Goal: Participate in discussion: Engage in conversation with other users on a specific topic

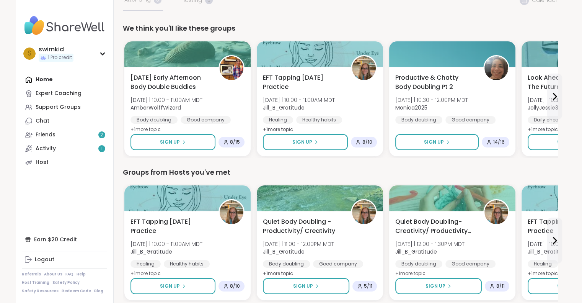
scroll to position [77, 0]
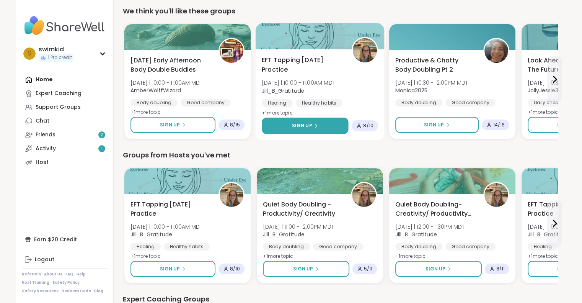
click at [312, 125] on div "Sign Up" at bounding box center [305, 125] width 26 height 7
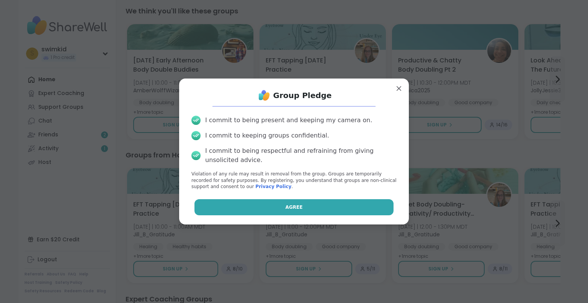
click at [299, 206] on button "Agree" at bounding box center [293, 207] width 199 height 16
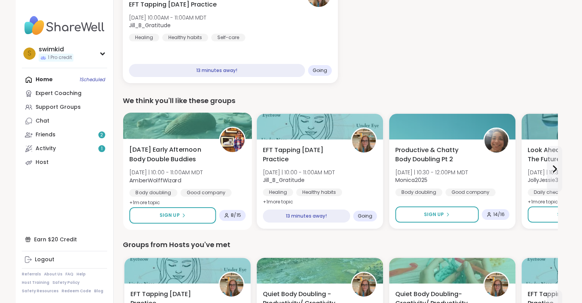
scroll to position [115, 0]
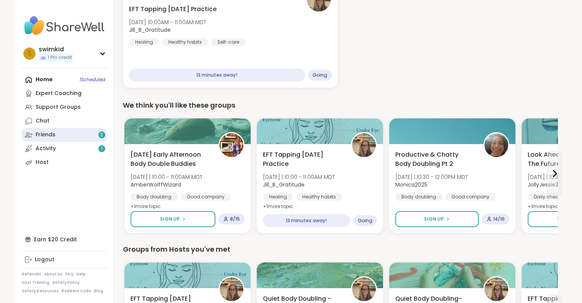
click at [54, 137] on div "Friends 2" at bounding box center [46, 135] width 20 height 8
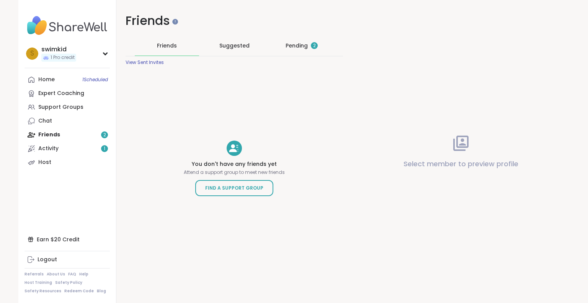
click at [294, 44] on div "Pending 2" at bounding box center [302, 46] width 32 height 8
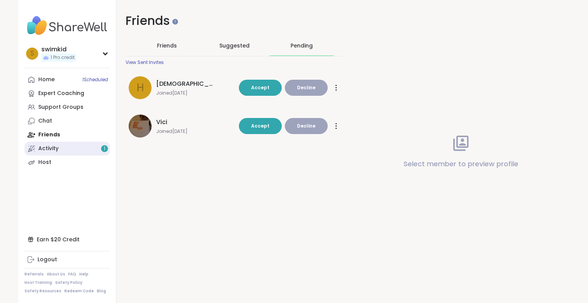
click at [60, 147] on link "Activity 1" at bounding box center [66, 149] width 85 height 14
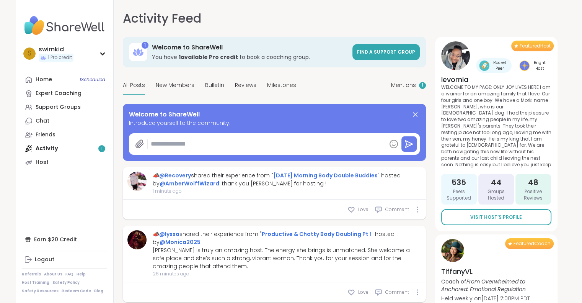
type textarea "*"
click at [64, 108] on div "Support Groups" at bounding box center [58, 107] width 45 height 8
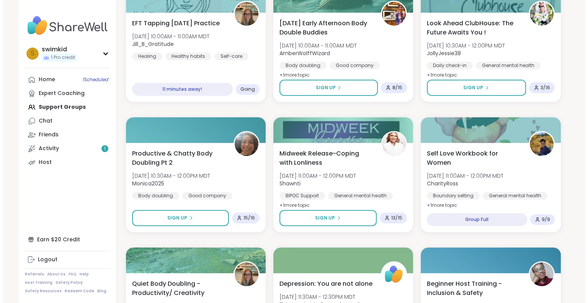
scroll to position [306, 0]
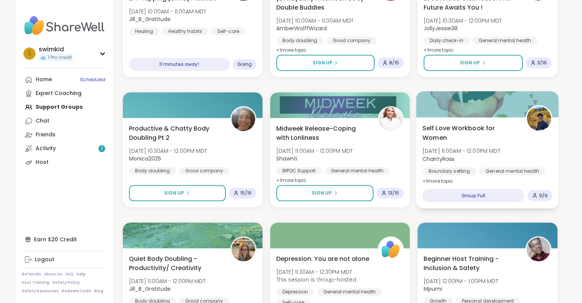
click at [447, 129] on span "Self Love Workbook for Women" at bounding box center [470, 132] width 95 height 19
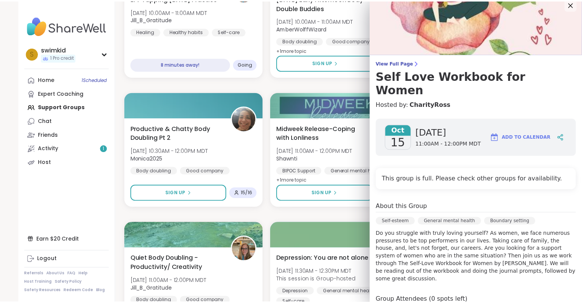
scroll to position [0, 0]
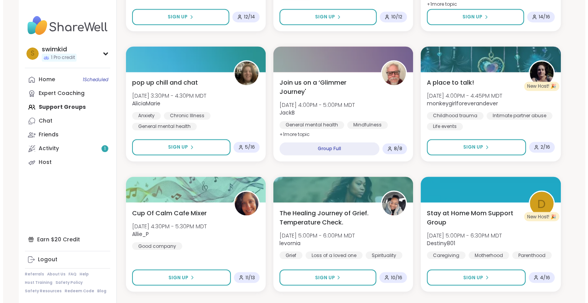
scroll to position [1302, 0]
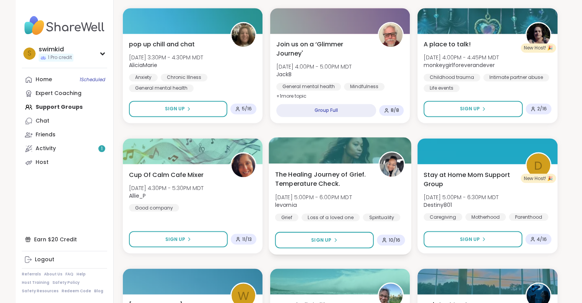
click at [285, 182] on span "The Healing Journey of Grief. Temperature Check." at bounding box center [322, 178] width 95 height 19
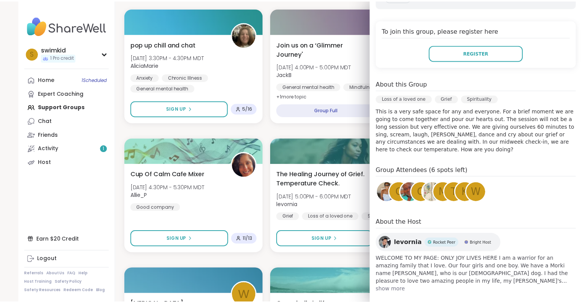
scroll to position [156, 0]
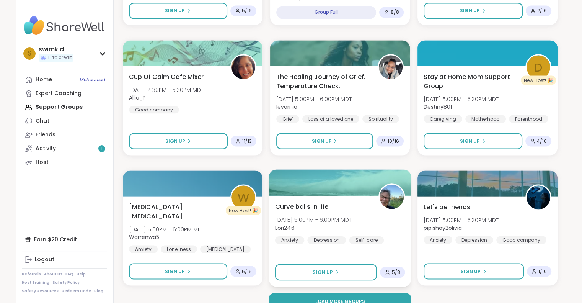
scroll to position [1413, 0]
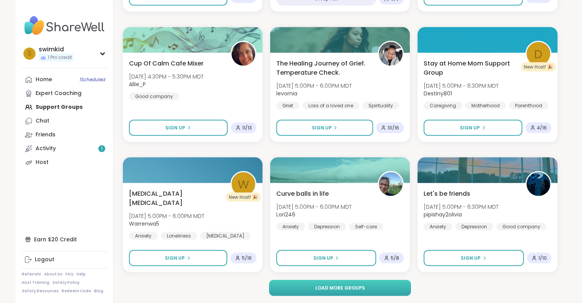
click at [347, 289] on span "Load more groups" at bounding box center [340, 287] width 50 height 7
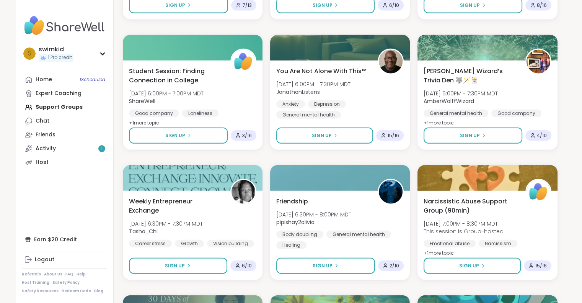
scroll to position [1796, 0]
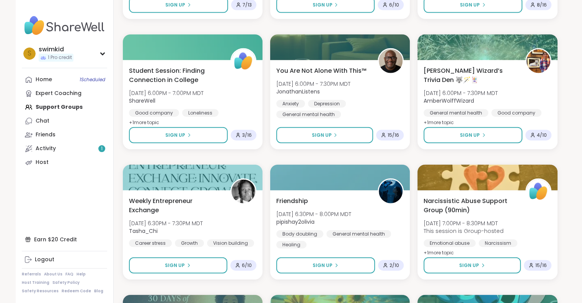
drag, startPoint x: 175, startPoint y: 201, endPoint x: 268, endPoint y: 216, distance: 93.5
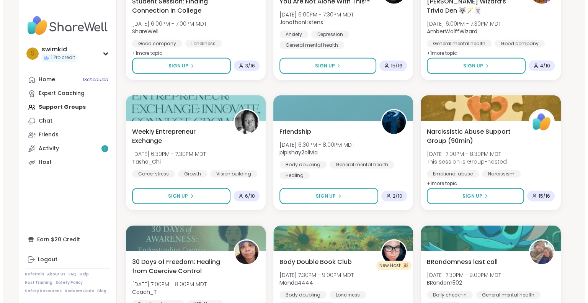
scroll to position [1911, 0]
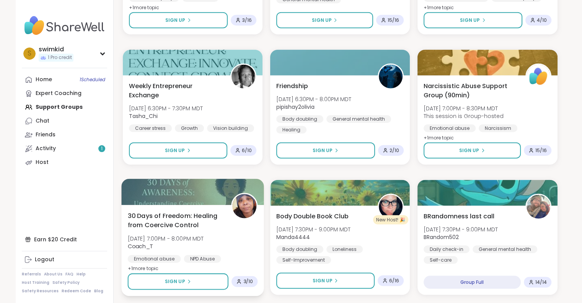
click at [191, 223] on span "30 Days of Freedom: Healing from Coercive Control" at bounding box center [174, 220] width 95 height 19
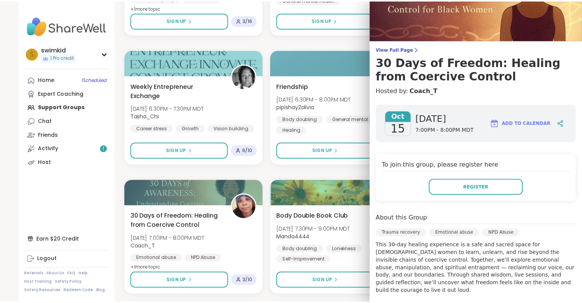
scroll to position [38, 0]
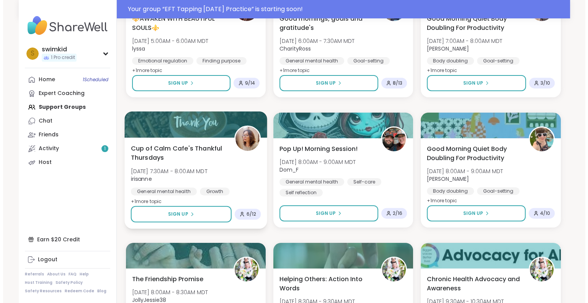
scroll to position [2541, 0]
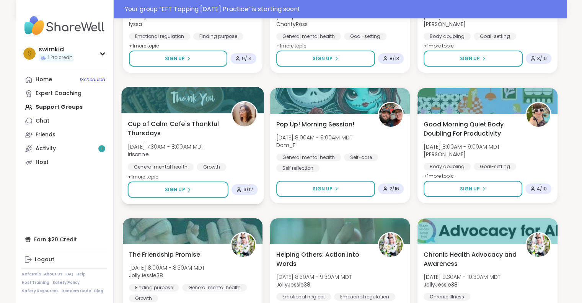
drag, startPoint x: 199, startPoint y: 125, endPoint x: 182, endPoint y: 124, distance: 16.5
click at [182, 124] on span "Cup of Calm Cafe's Thankful Thursdays" at bounding box center [174, 128] width 95 height 19
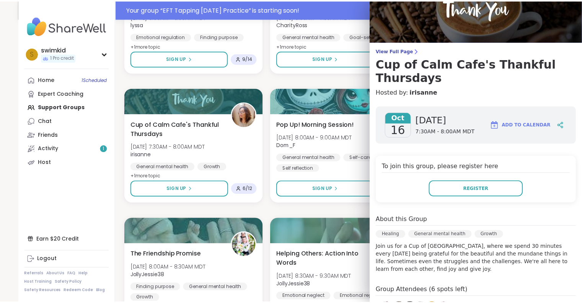
scroll to position [38, 0]
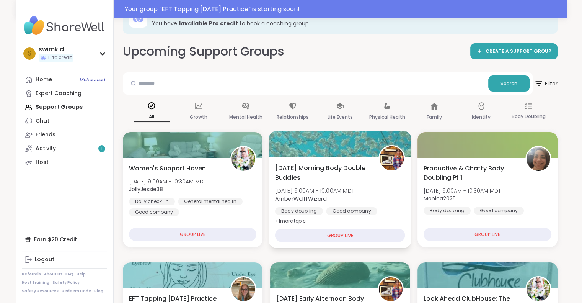
scroll to position [0, 0]
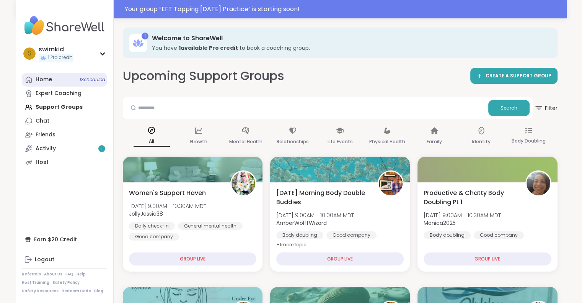
click at [54, 78] on link "Home 1 Scheduled" at bounding box center [64, 80] width 85 height 14
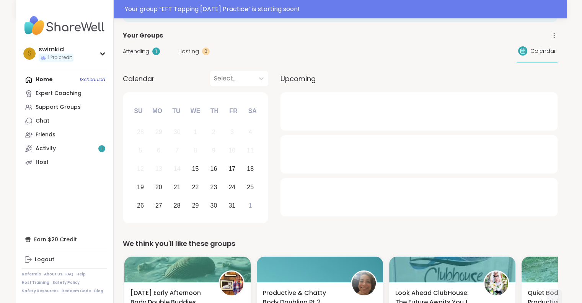
scroll to position [77, 0]
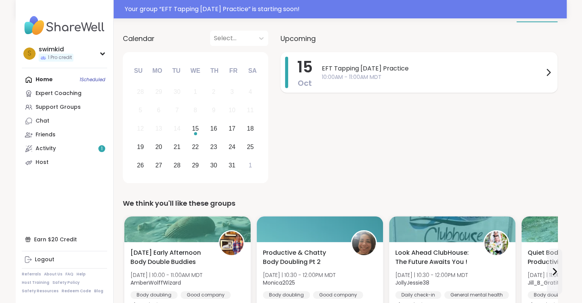
click at [392, 67] on span "EFT Tapping [DATE] Practice" at bounding box center [433, 68] width 222 height 9
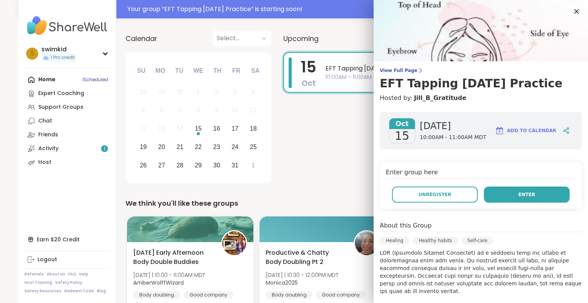
click at [518, 191] on span "Enter" at bounding box center [526, 194] width 17 height 7
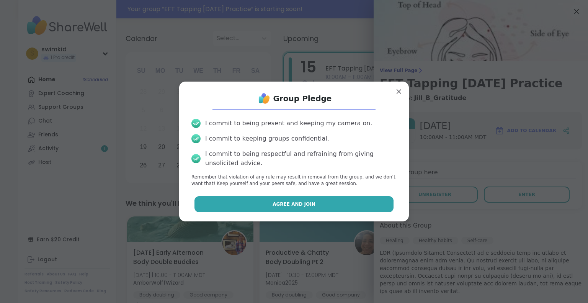
click at [346, 204] on button "Agree and Join" at bounding box center [293, 204] width 199 height 16
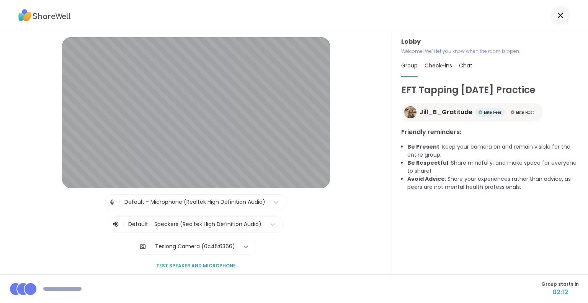
click at [244, 247] on div at bounding box center [246, 247] width 14 height 14
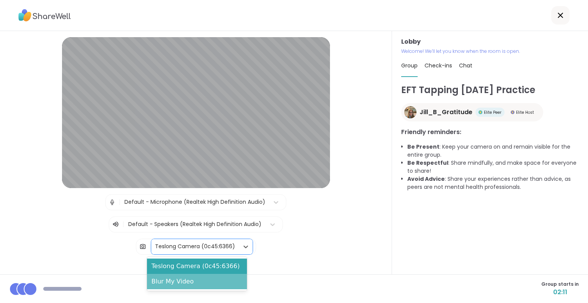
click at [218, 283] on div "Blur My Video" at bounding box center [197, 281] width 100 height 15
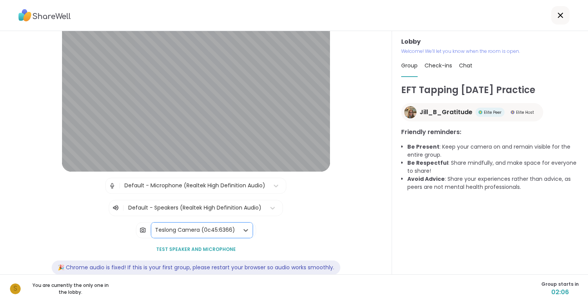
scroll to position [31, 0]
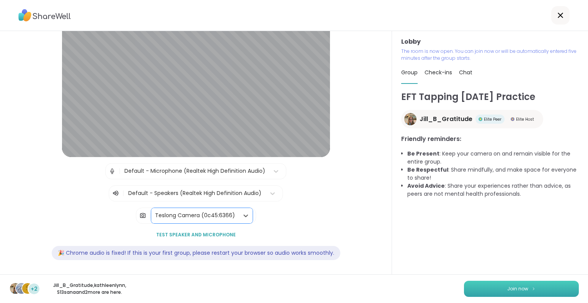
click at [482, 287] on button "Join now" at bounding box center [521, 289] width 115 height 16
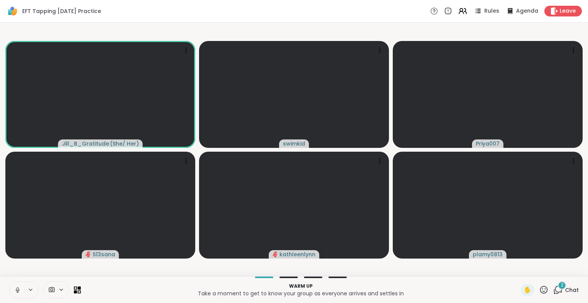
click at [561, 287] on span "2" at bounding box center [562, 285] width 3 height 7
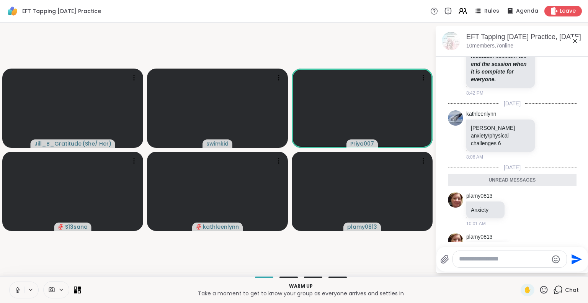
scroll to position [438, 0]
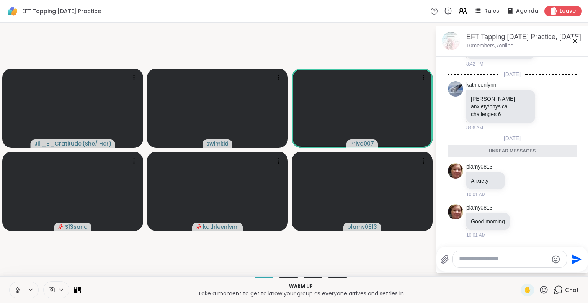
click at [494, 257] on textarea "Type your message" at bounding box center [503, 259] width 89 height 8
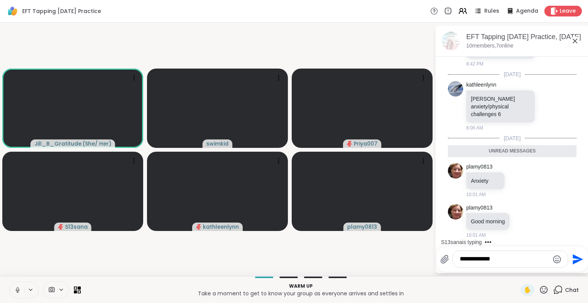
type textarea "**********"
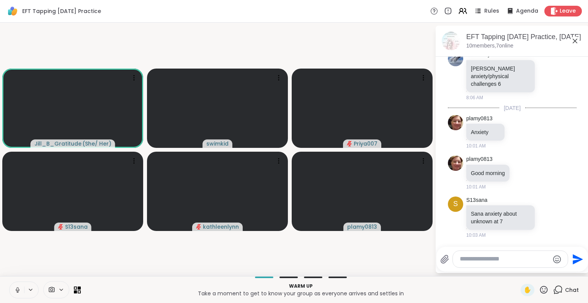
scroll to position [508, 0]
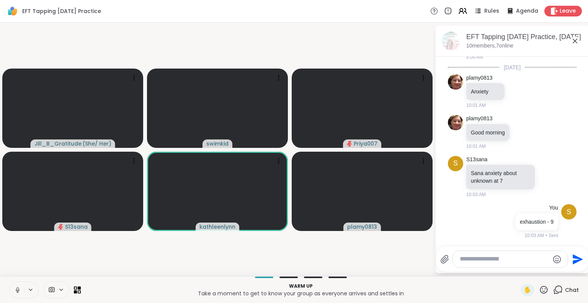
click at [17, 291] on icon at bounding box center [18, 290] width 4 height 2
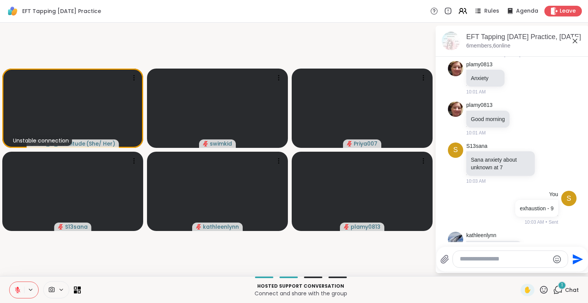
scroll to position [549, 0]
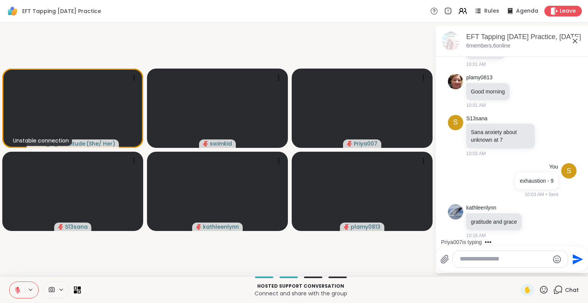
click at [470, 258] on textarea "Type your message" at bounding box center [504, 259] width 89 height 8
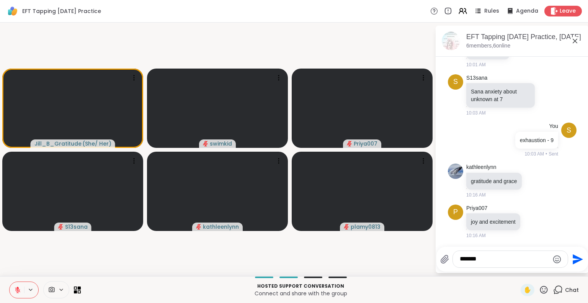
type textarea "********"
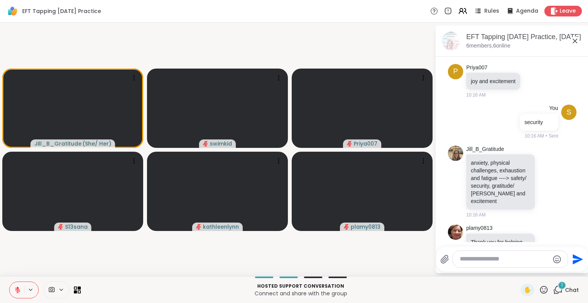
scroll to position [766, 0]
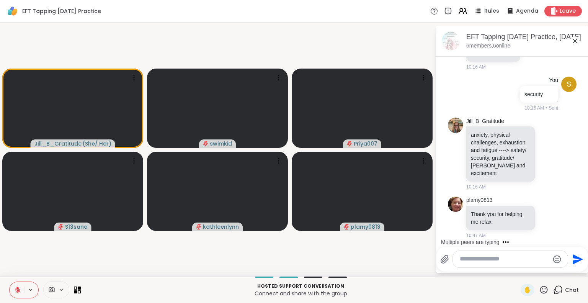
click at [480, 259] on textarea "Type your message" at bounding box center [504, 259] width 89 height 8
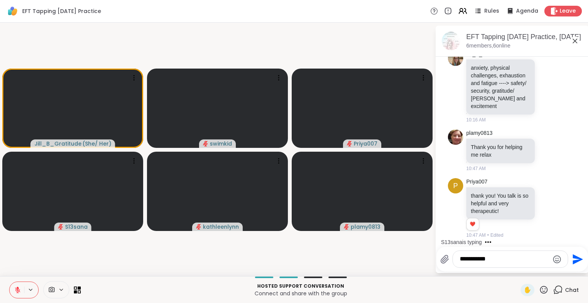
scroll to position [832, 0]
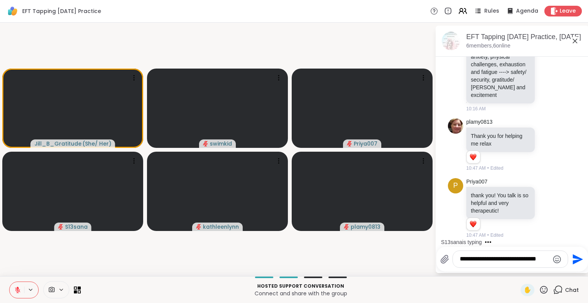
type textarea "**********"
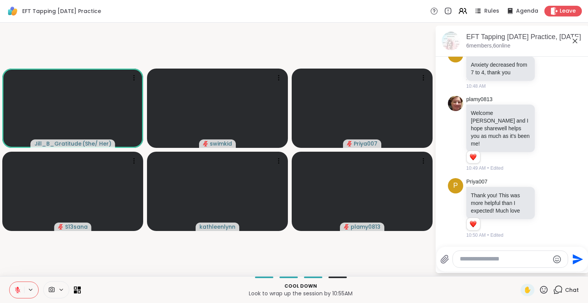
scroll to position [1100, 0]
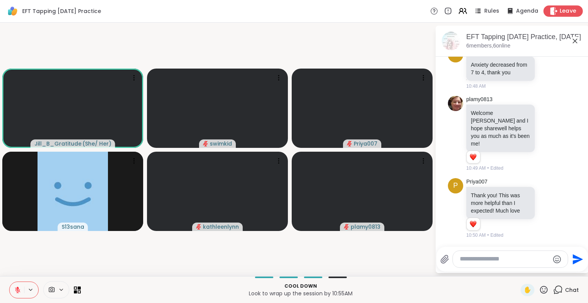
click at [560, 12] on span "Leave" at bounding box center [568, 11] width 17 height 8
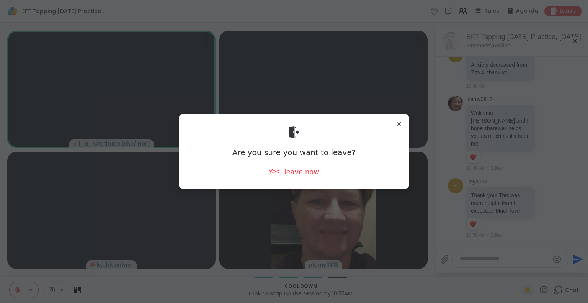
click at [290, 173] on div "Yes, leave now" at bounding box center [294, 172] width 51 height 10
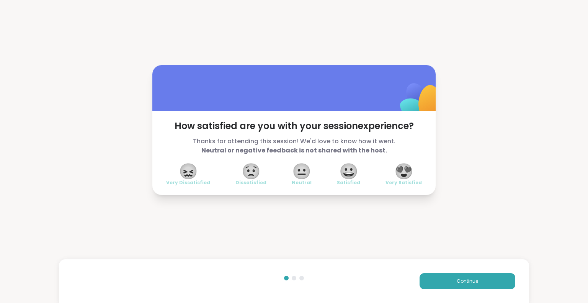
click at [355, 178] on span "😀" at bounding box center [348, 171] width 19 height 14
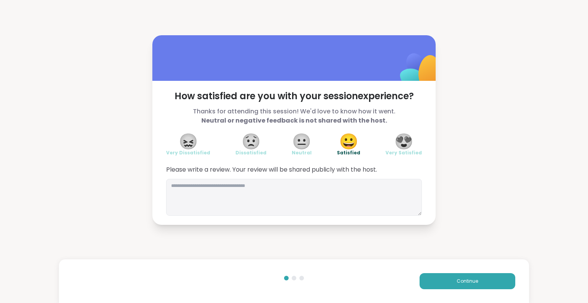
click at [406, 134] on span "😍" at bounding box center [403, 141] width 19 height 14
click at [441, 281] on button "Continue" at bounding box center [468, 281] width 96 height 16
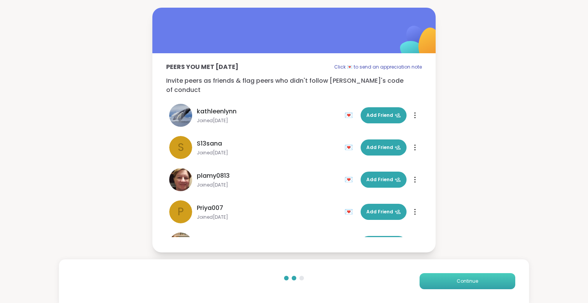
click at [467, 283] on span "Continue" at bounding box center [467, 281] width 21 height 7
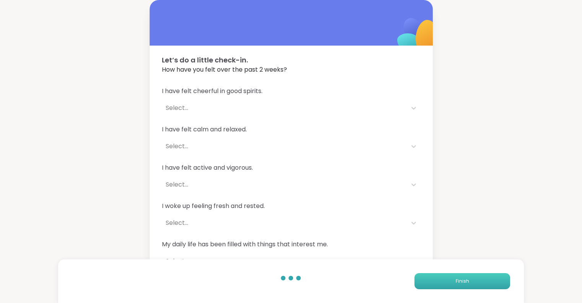
click at [467, 283] on span "Finish" at bounding box center [462, 281] width 13 height 7
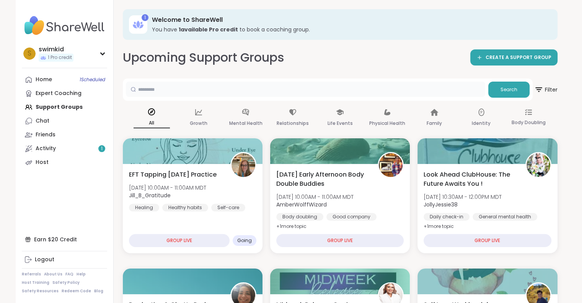
click at [181, 93] on input "text" at bounding box center [305, 89] width 359 height 15
type input "***"
click at [502, 95] on button "Search" at bounding box center [508, 90] width 41 height 16
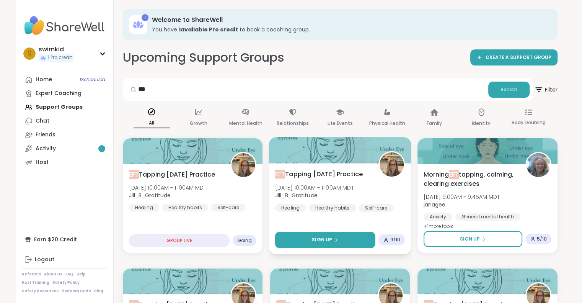
click at [336, 239] on icon at bounding box center [337, 239] width 2 height 3
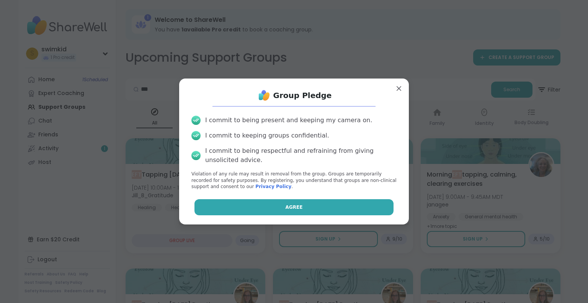
click at [269, 209] on button "Agree" at bounding box center [293, 207] width 199 height 16
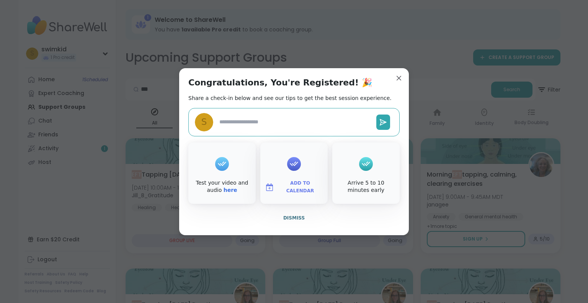
type textarea "*"
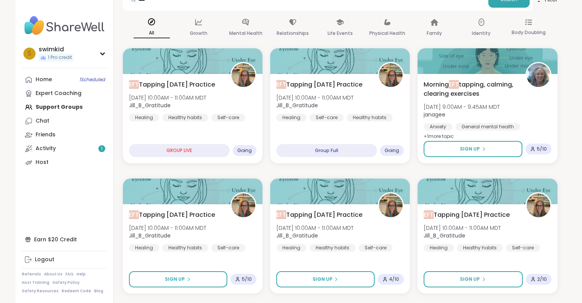
scroll to position [77, 0]
